Goal: Information Seeking & Learning: Learn about a topic

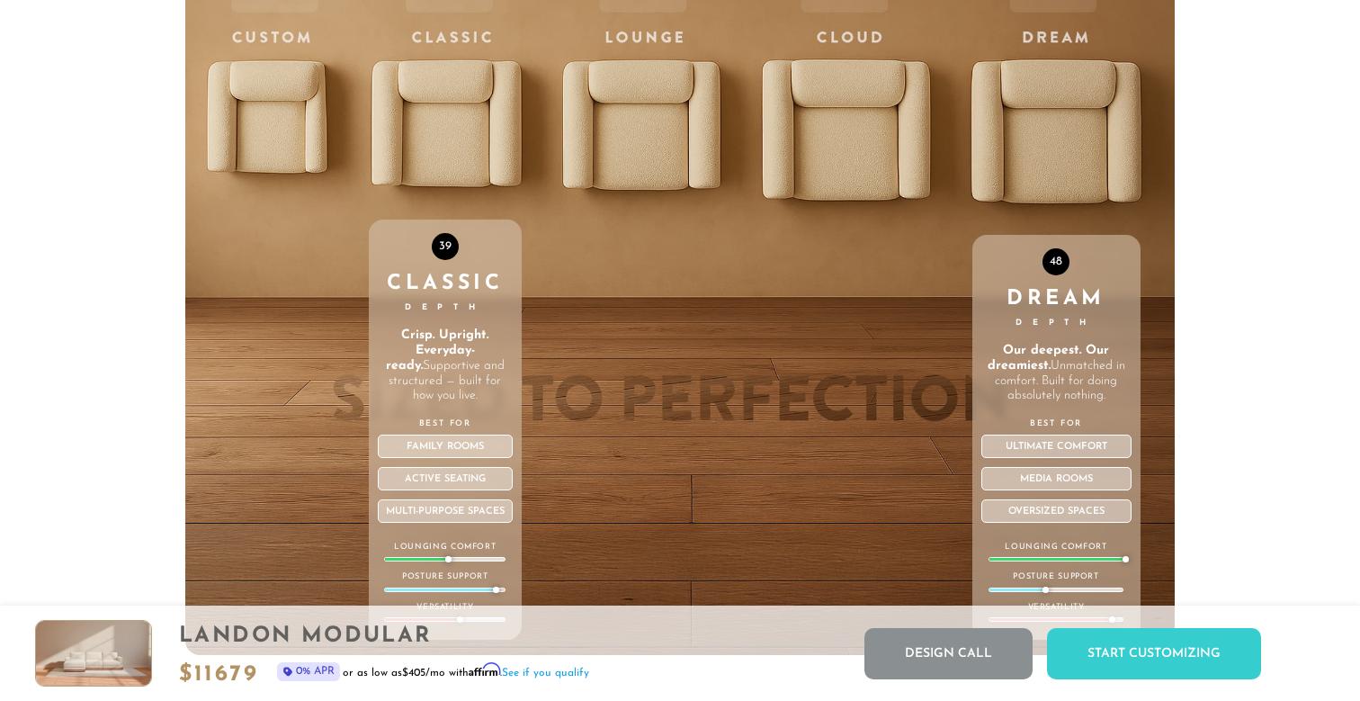
scroll to position [6192, 0]
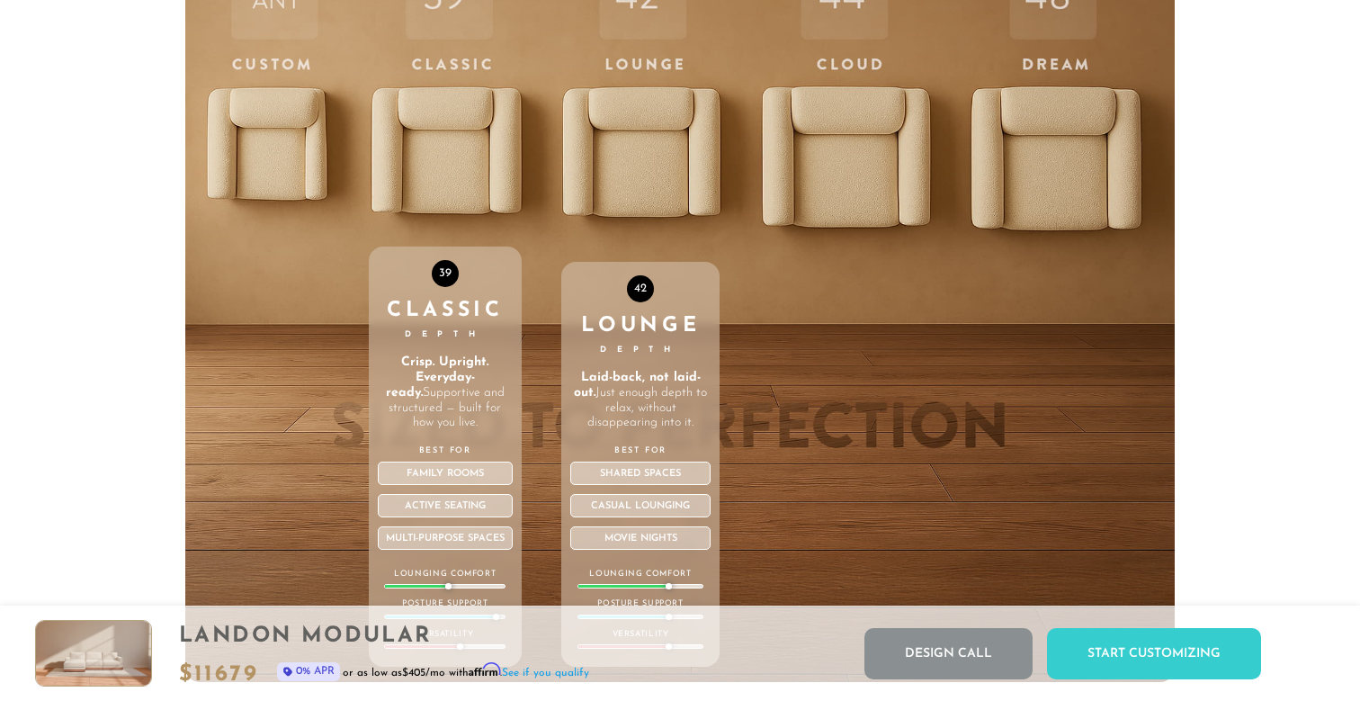
click at [646, 140] on div "42 Lounge Depth Laid-back, not laid-out. Just enough depth to relax, without di…" at bounding box center [640, 300] width 158 height 764
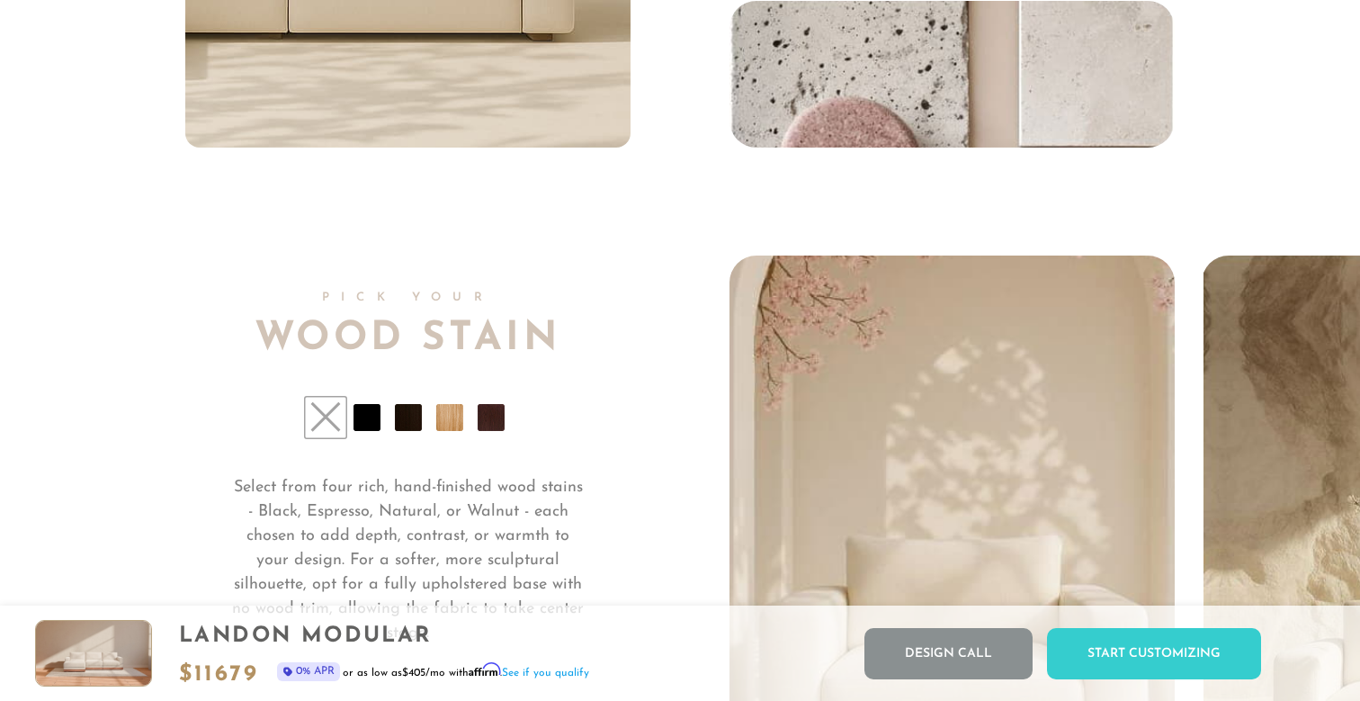
scroll to position [13171, 0]
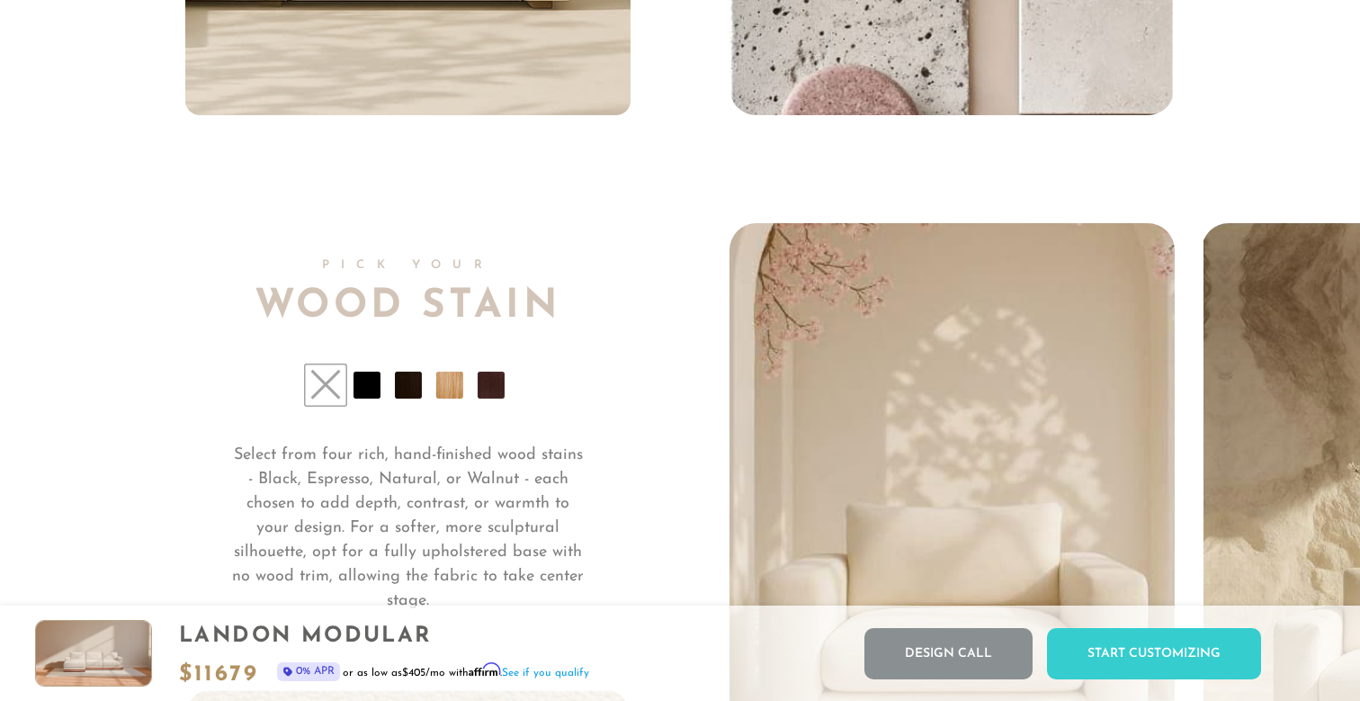
click at [361, 388] on li at bounding box center [366, 384] width 27 height 27
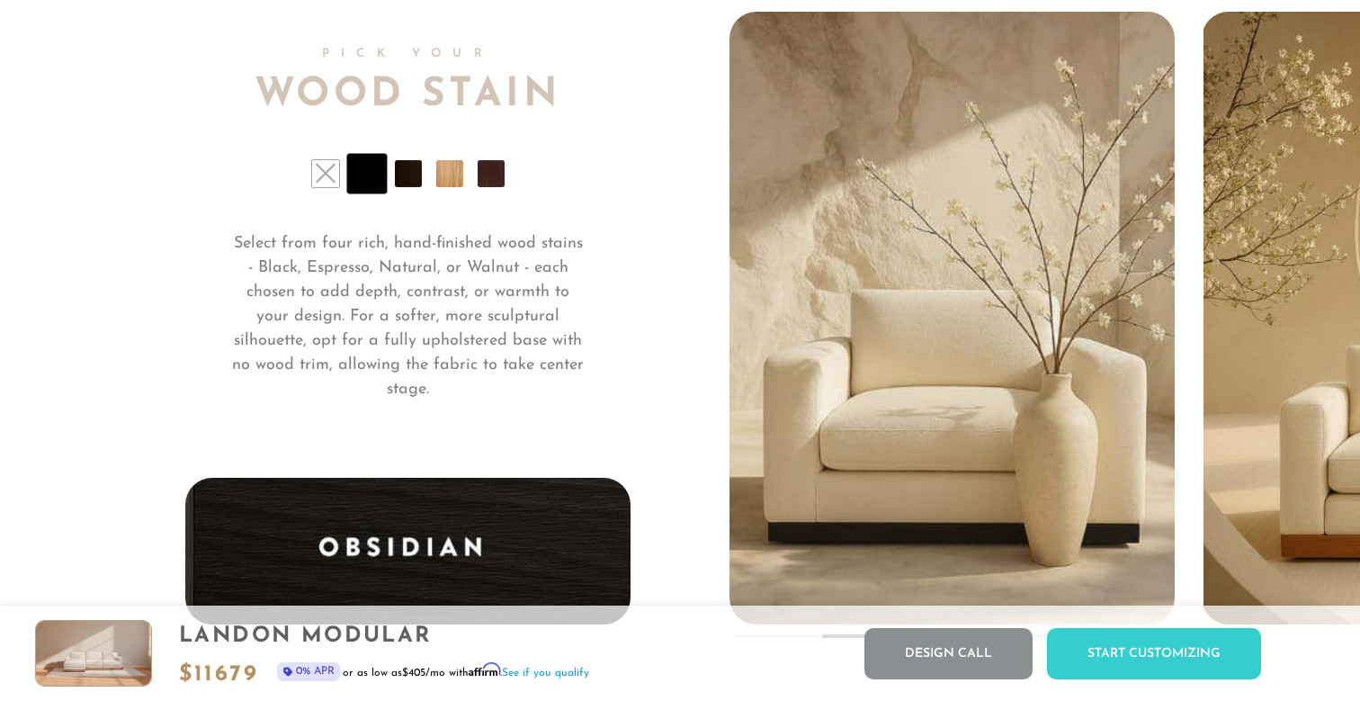
scroll to position [13386, 0]
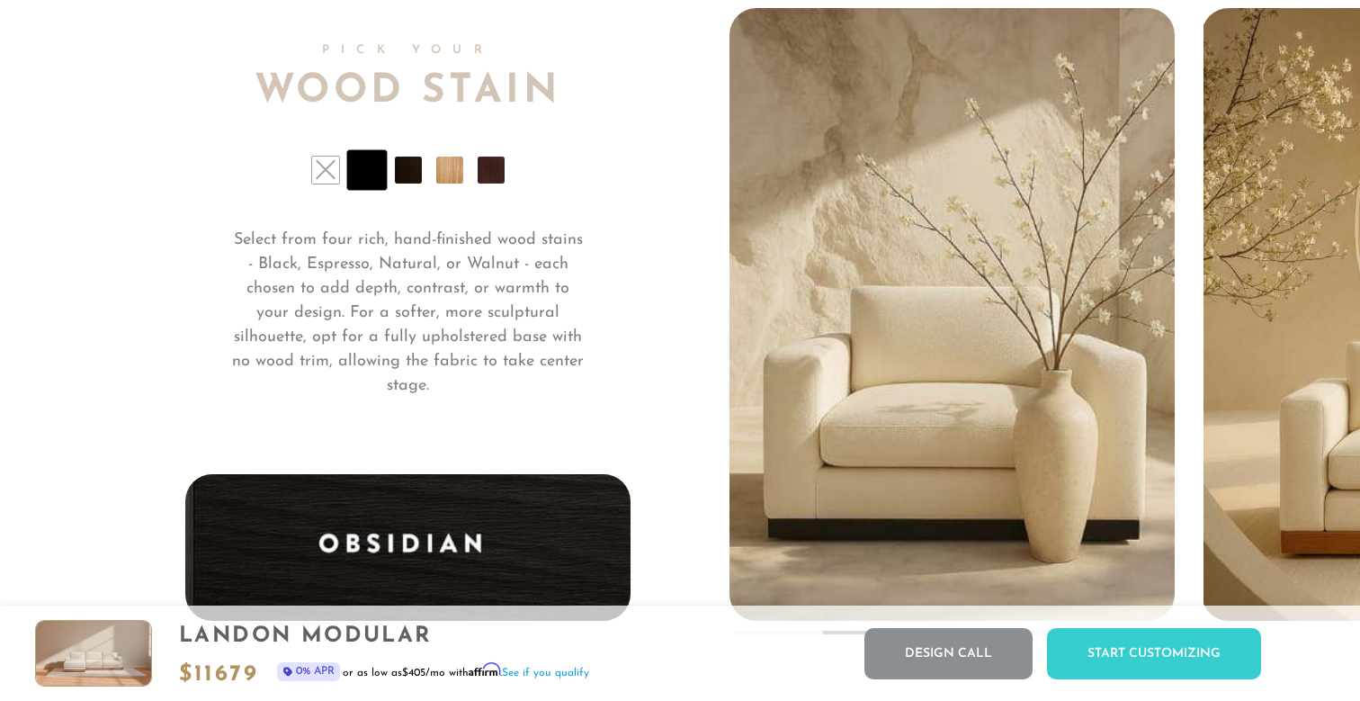
click at [417, 178] on li at bounding box center [408, 169] width 27 height 27
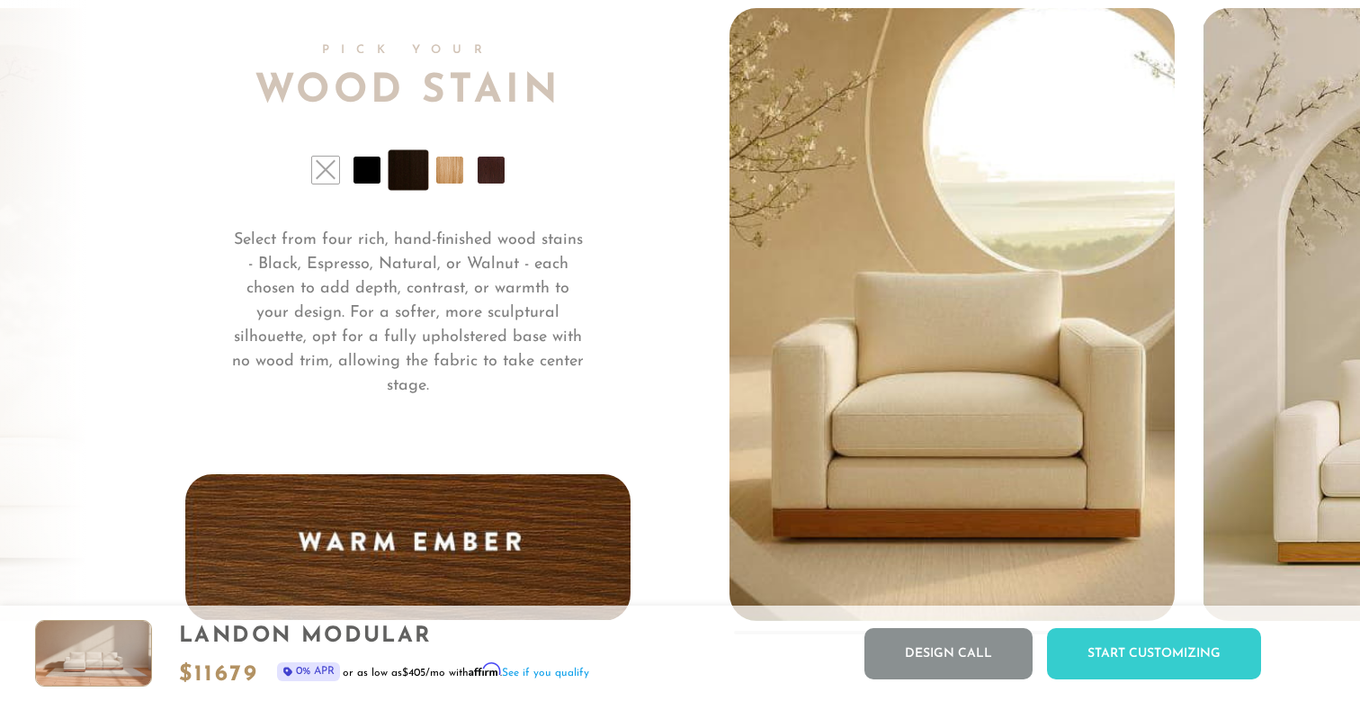
click at [451, 173] on li at bounding box center [449, 169] width 27 height 27
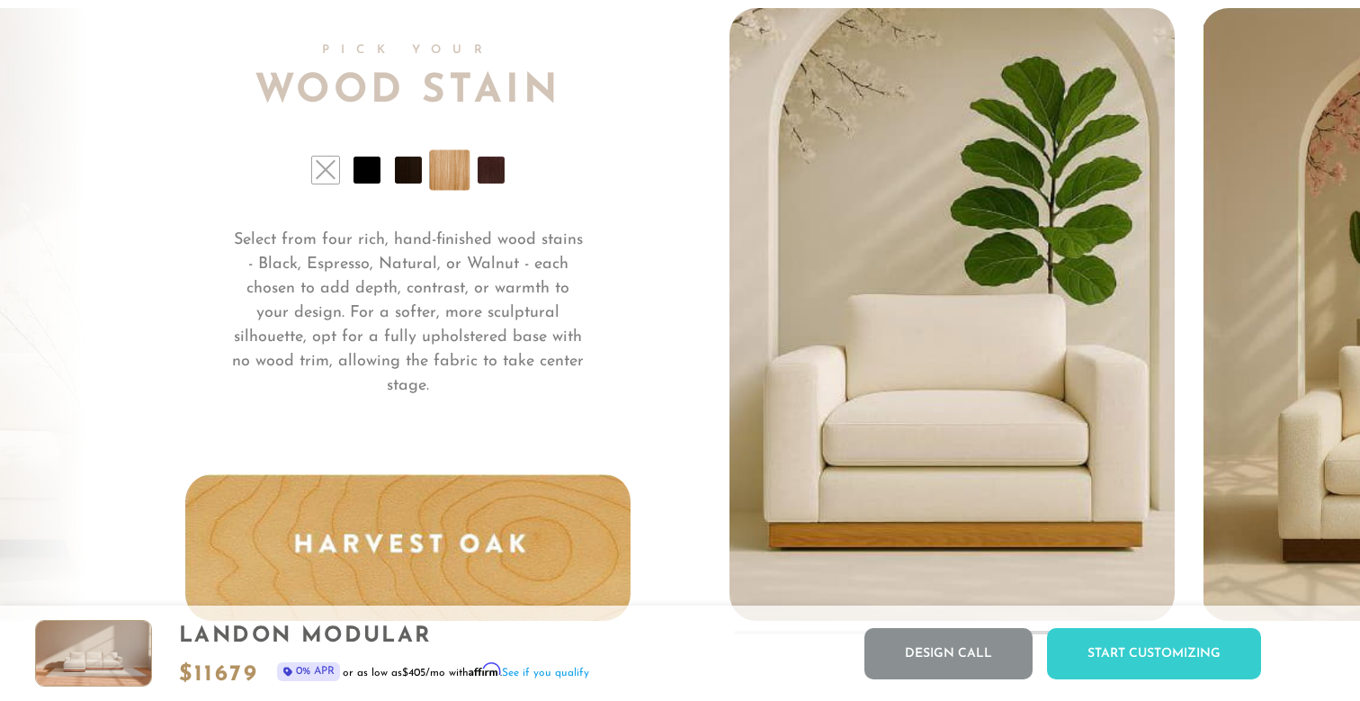
click at [488, 171] on li at bounding box center [490, 169] width 27 height 27
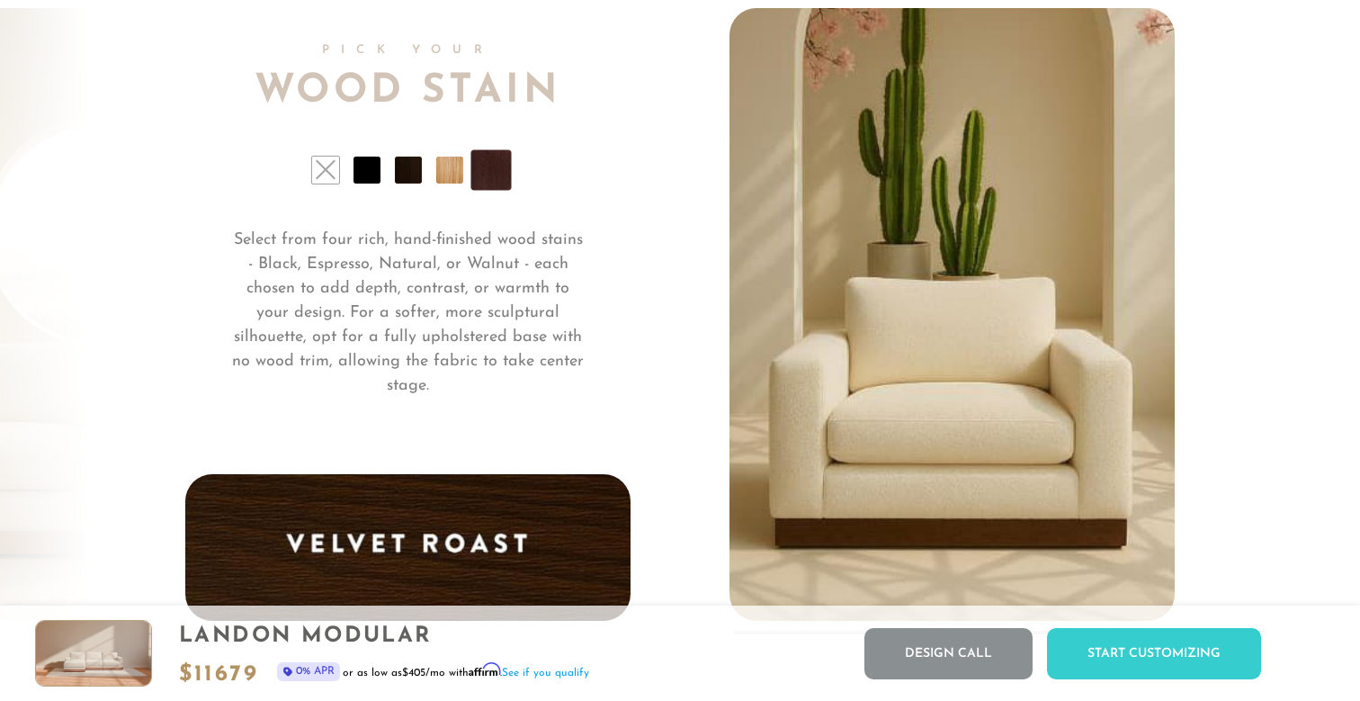
click at [388, 172] on ul at bounding box center [407, 169] width 445 height 27
click at [371, 179] on li at bounding box center [366, 169] width 27 height 27
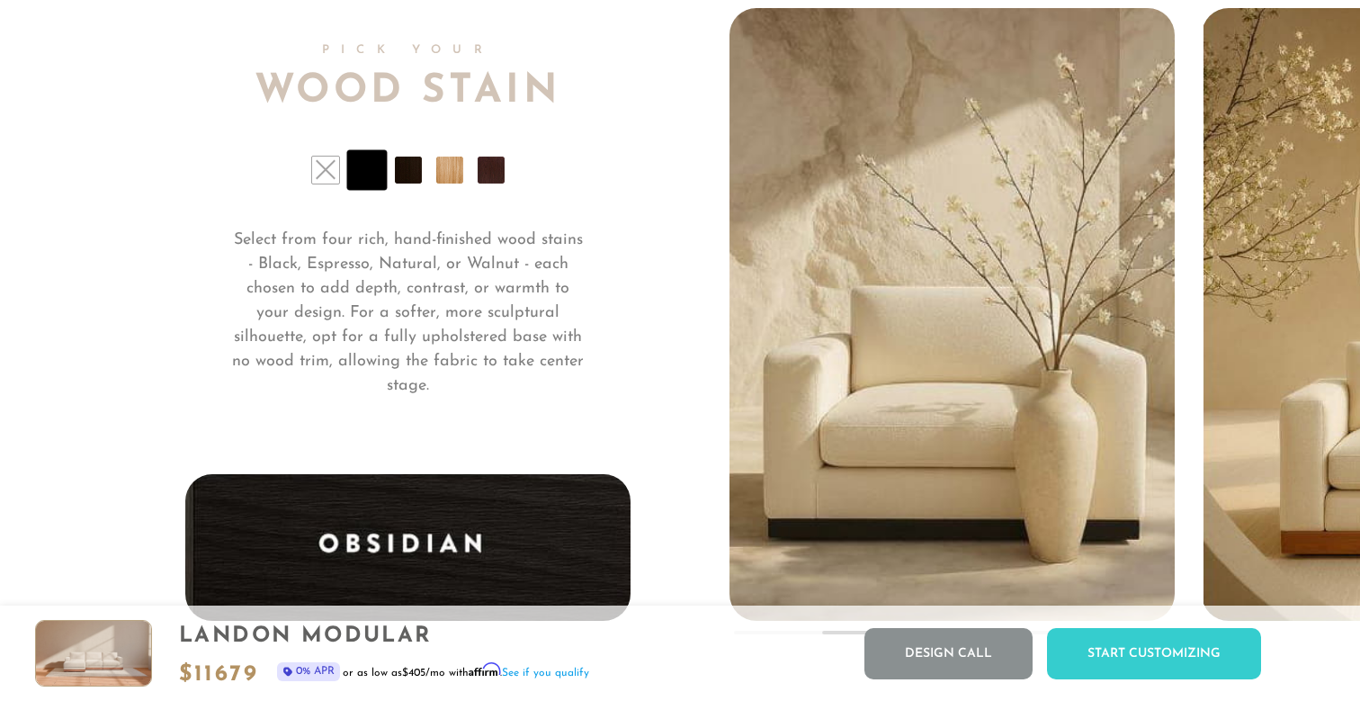
click at [407, 171] on li at bounding box center [408, 169] width 27 height 27
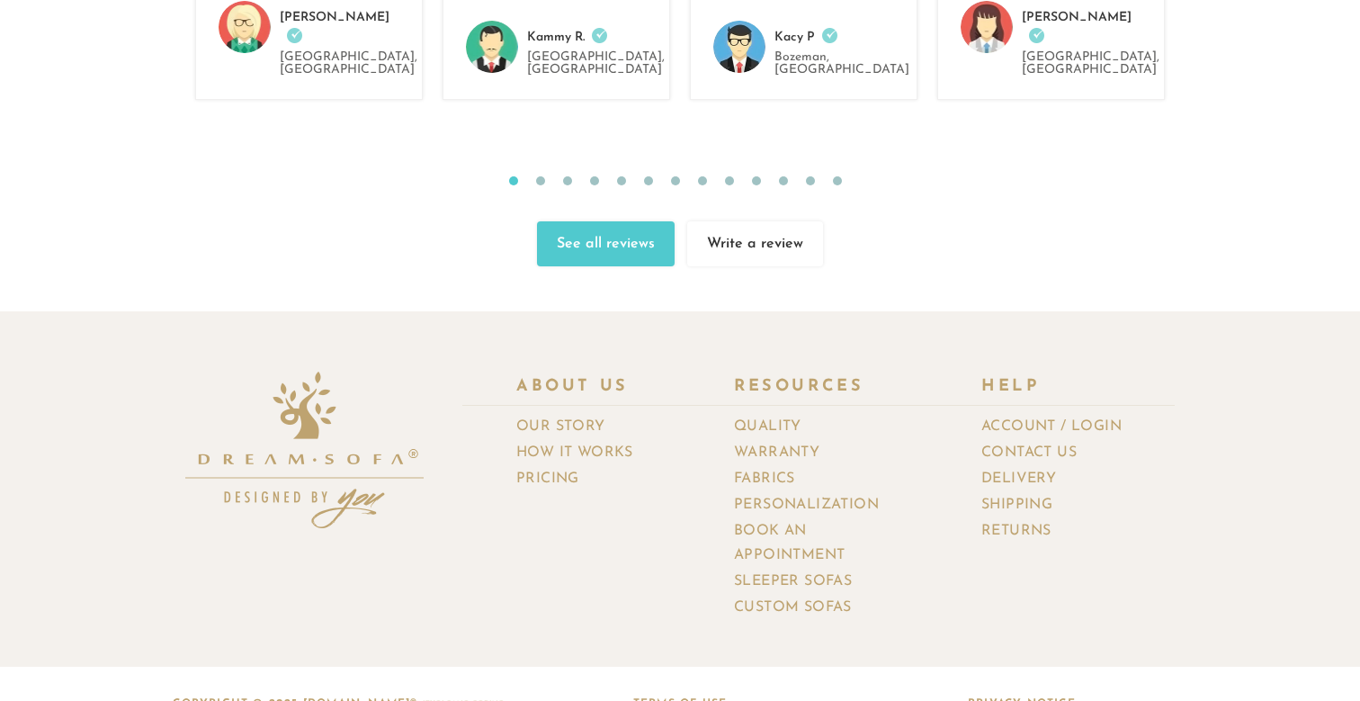
scroll to position [19423, 0]
click at [783, 467] on link "Fabrics" at bounding box center [771, 480] width 75 height 26
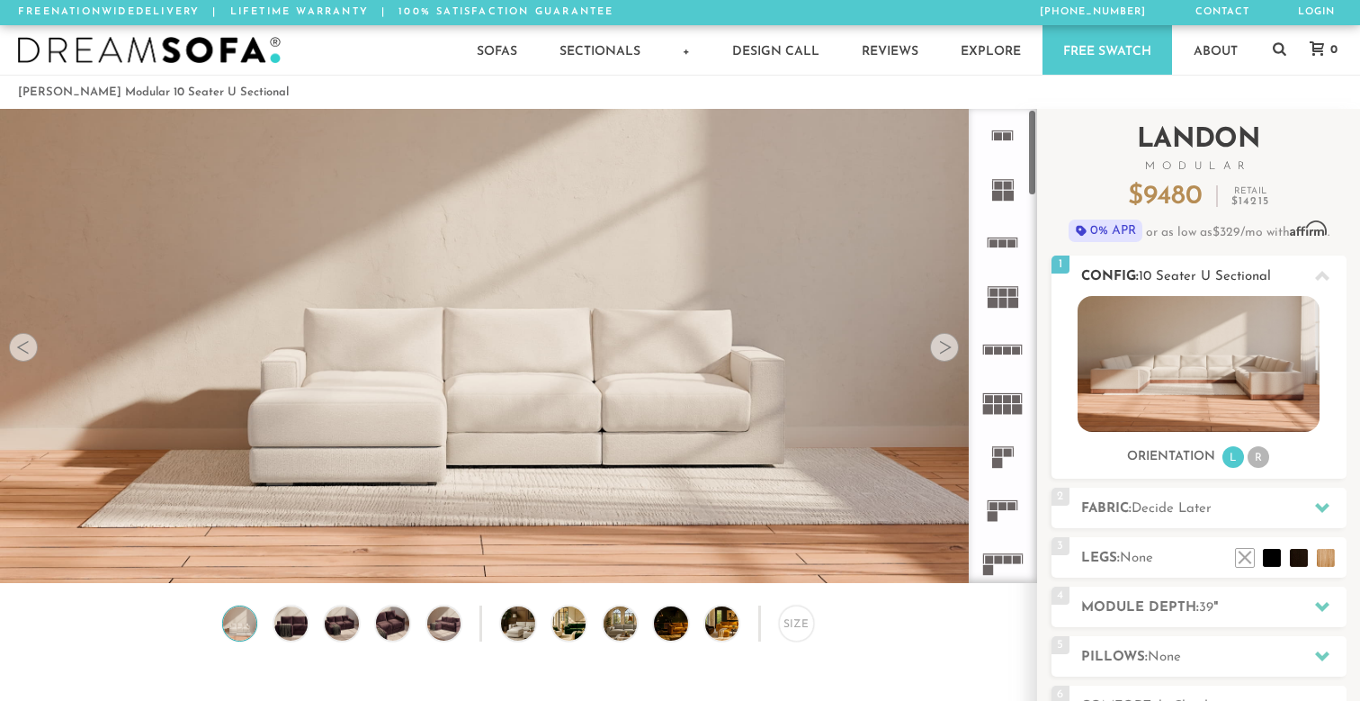
click at [1252, 355] on img at bounding box center [1198, 364] width 242 height 136
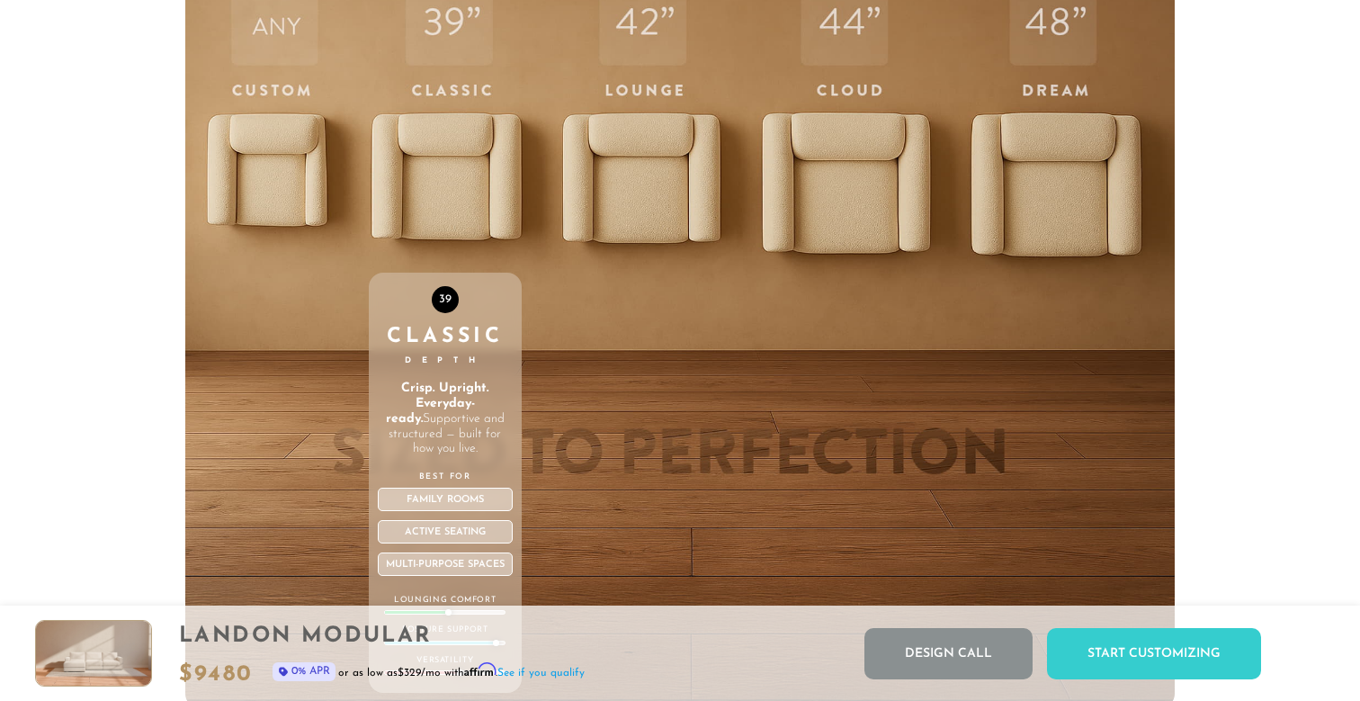
scroll to position [6167, 0]
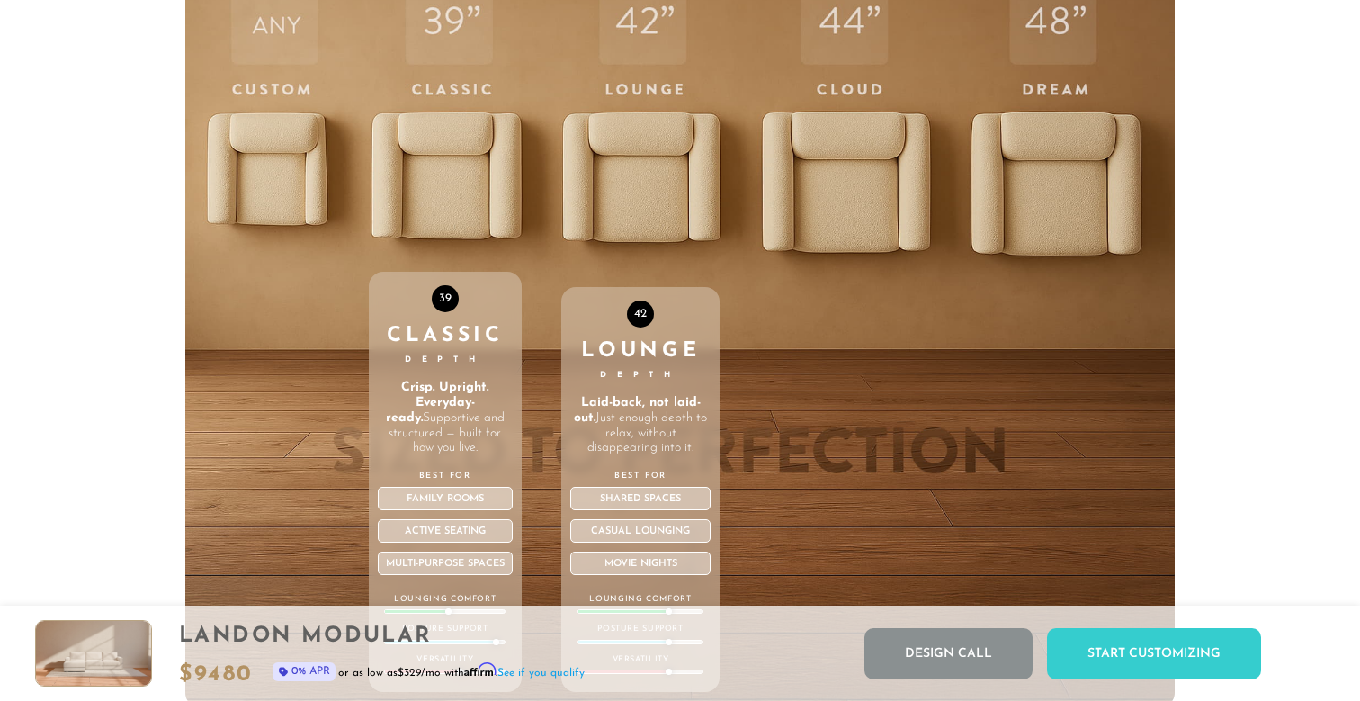
click at [649, 219] on div "42 Lounge Depth Laid-back, not laid-out. Just enough depth to relax, without di…" at bounding box center [640, 325] width 158 height 764
click at [675, 406] on strong "Laid-back, not laid-out." at bounding box center [637, 410] width 127 height 29
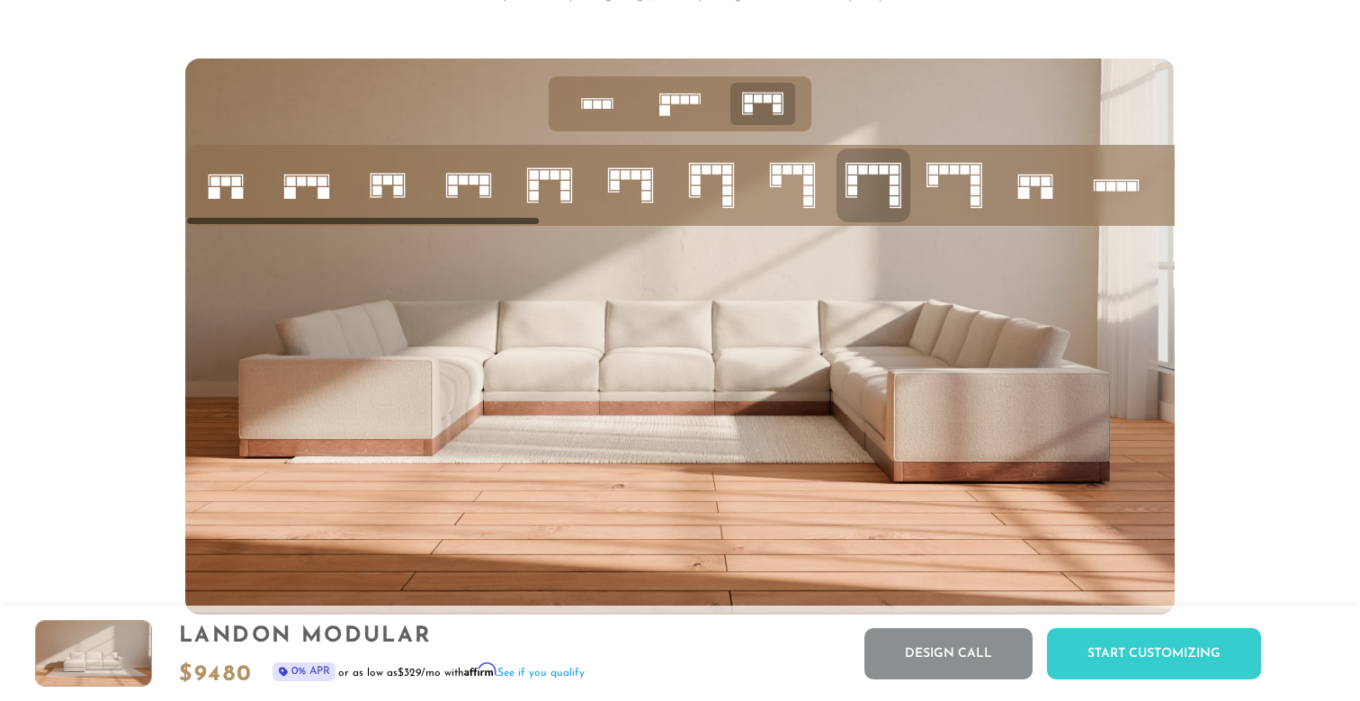
scroll to position [7117, 0]
